Goal: Task Accomplishment & Management: Use online tool/utility

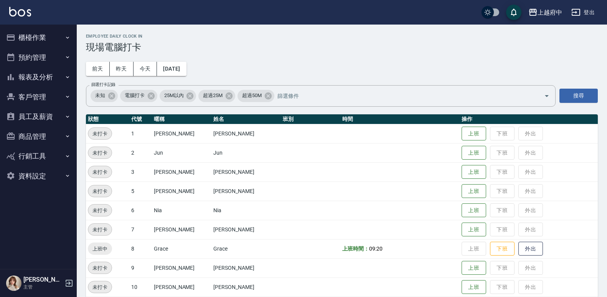
scroll to position [77, 0]
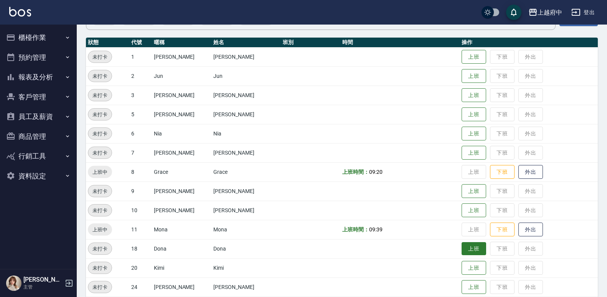
click at [464, 252] on button "上班" at bounding box center [474, 248] width 25 height 13
click at [465, 155] on button "上班" at bounding box center [474, 152] width 25 height 13
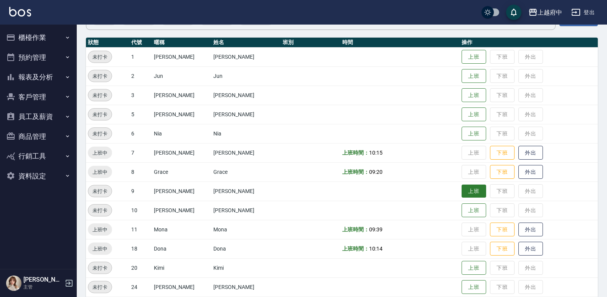
click at [462, 190] on button "上班" at bounding box center [474, 191] width 25 height 13
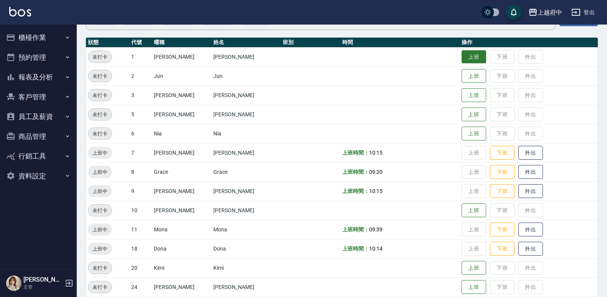
click at [462, 50] on button "上班" at bounding box center [474, 56] width 25 height 13
click at [462, 288] on button "上班" at bounding box center [474, 286] width 25 height 13
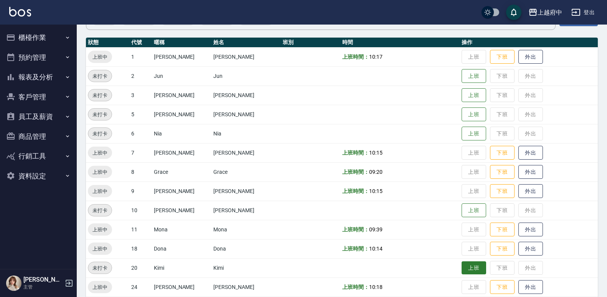
click at [466, 263] on button "上班" at bounding box center [474, 267] width 25 height 13
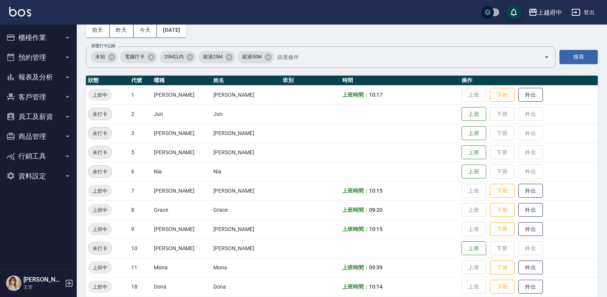
scroll to position [10, 0]
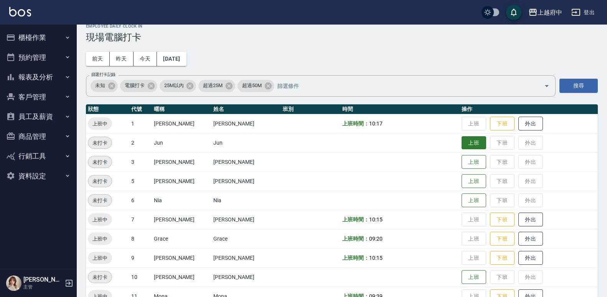
click at [469, 138] on button "上班" at bounding box center [474, 142] width 25 height 13
click at [467, 203] on button "上班" at bounding box center [474, 200] width 25 height 13
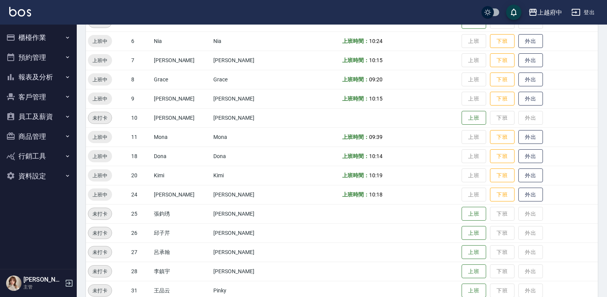
scroll to position [201, 0]
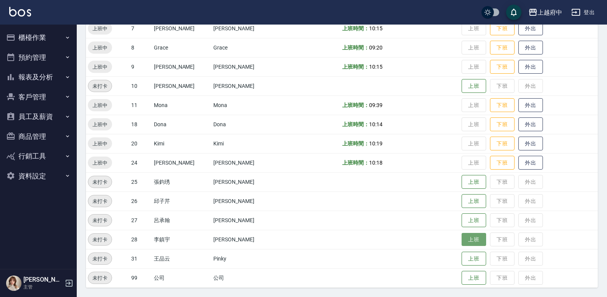
click at [468, 240] on button "上班" at bounding box center [474, 239] width 25 height 13
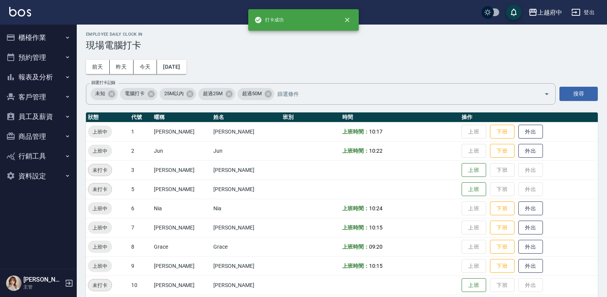
scroll to position [0, 0]
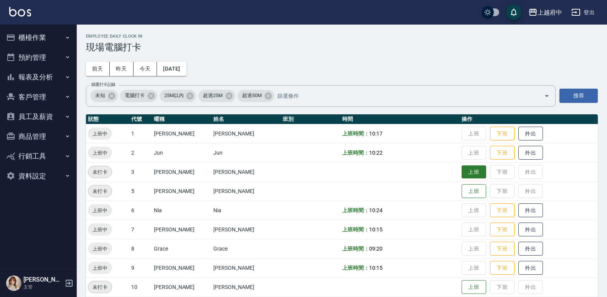
click at [462, 173] on button "上班" at bounding box center [474, 171] width 25 height 13
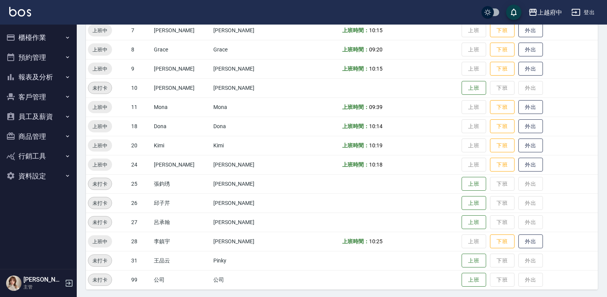
scroll to position [201, 0]
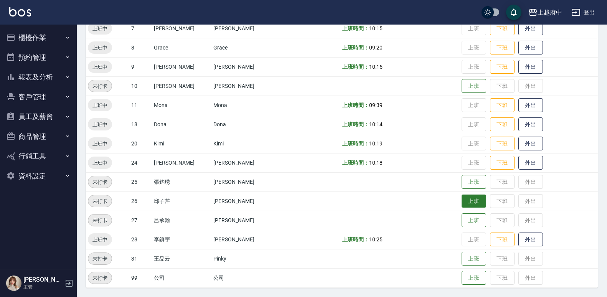
click at [468, 203] on button "上班" at bounding box center [474, 201] width 25 height 13
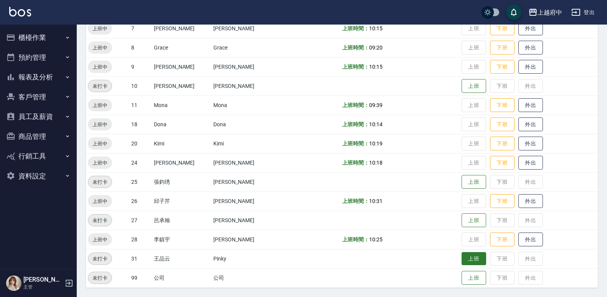
click at [465, 252] on button "上班" at bounding box center [474, 258] width 25 height 13
